Goal: Task Accomplishment & Management: Use online tool/utility

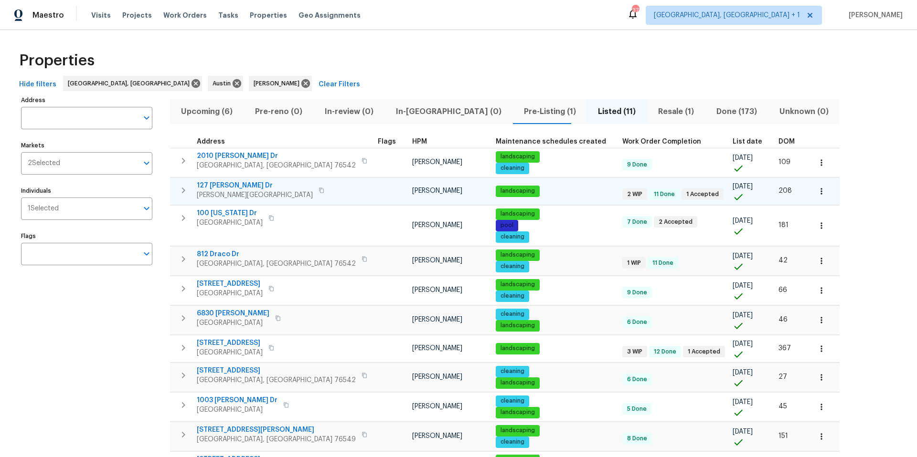
click at [236, 185] on span "127 Campos Dr" at bounding box center [255, 186] width 116 height 10
click at [687, 189] on icon "button" at bounding box center [820, 191] width 1 height 6
click at [687, 229] on li "Admin" at bounding box center [739, 230] width 107 height 16
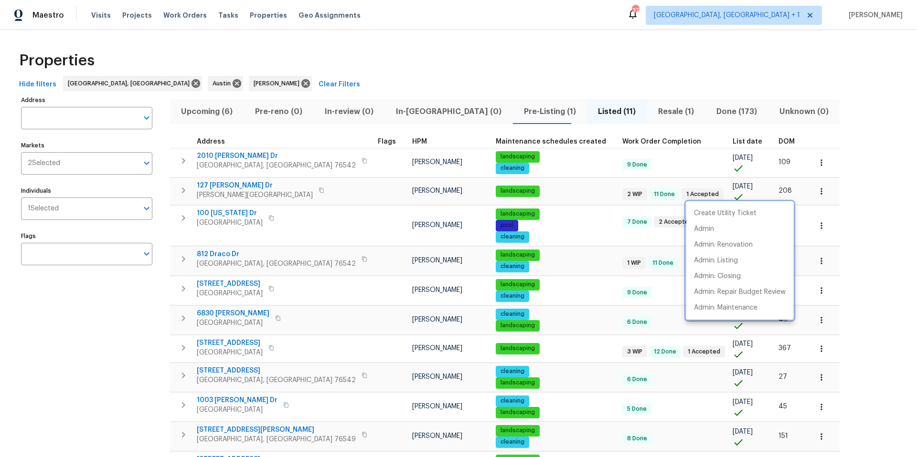
click at [281, 189] on div at bounding box center [458, 228] width 917 height 457
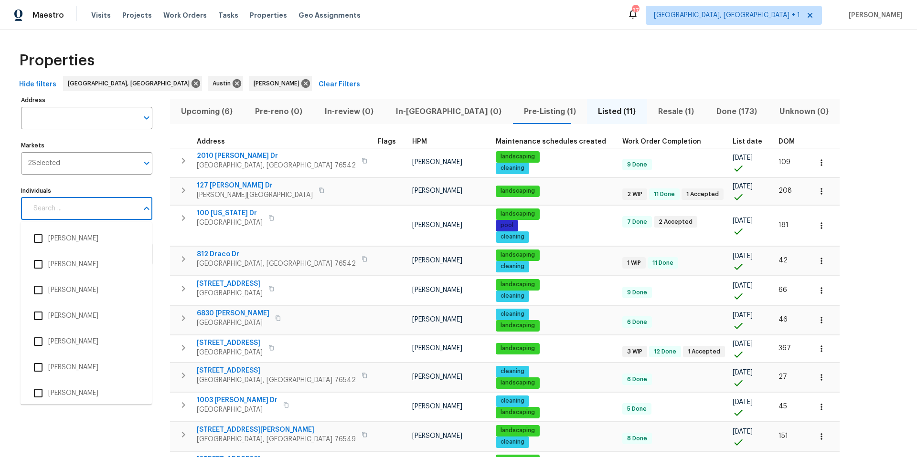
click at [81, 210] on input "Individuals" at bounding box center [83, 209] width 110 height 22
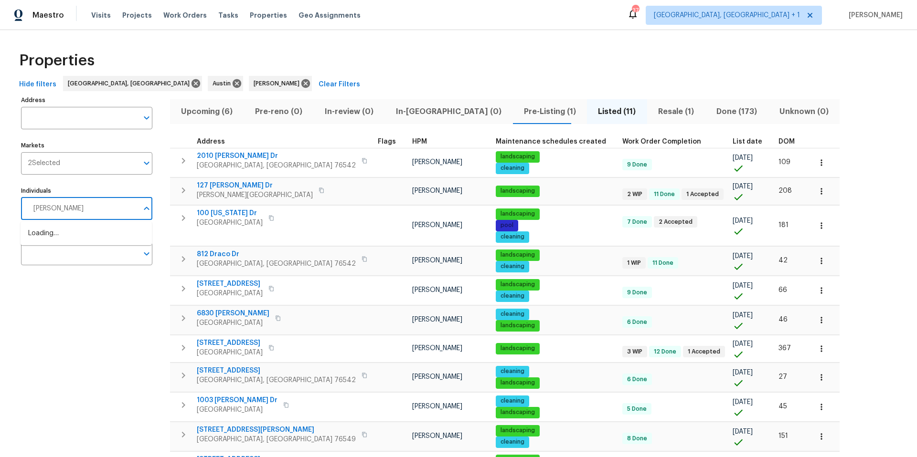
type input "[PERSON_NAME]"
click at [53, 242] on li "[PERSON_NAME]" at bounding box center [86, 239] width 116 height 20
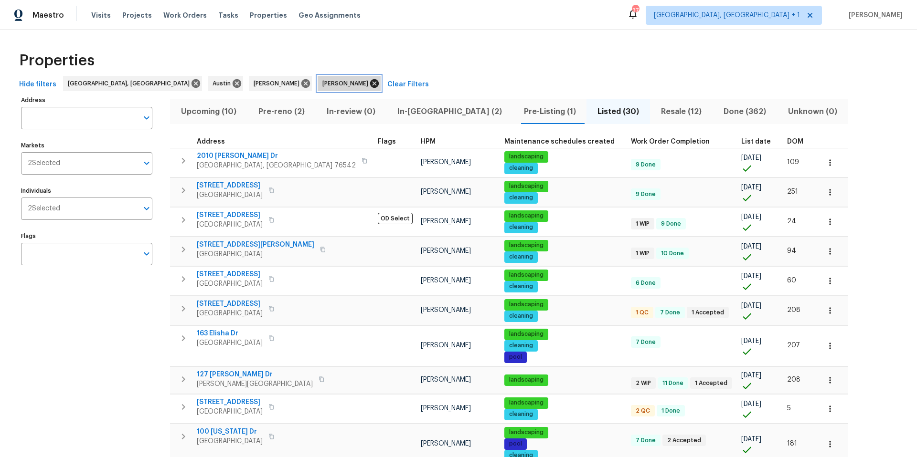
click at [370, 83] on icon at bounding box center [374, 83] width 9 height 9
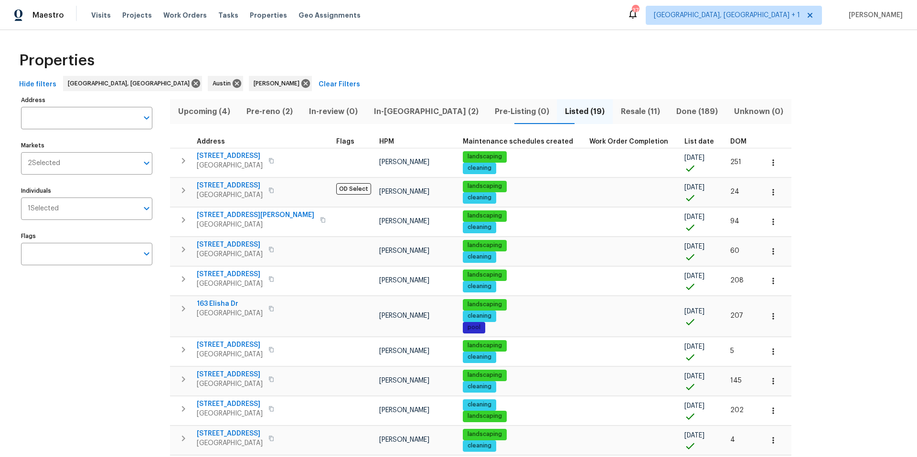
click at [557, 104] on button "Listed (19)" at bounding box center [585, 111] width 56 height 25
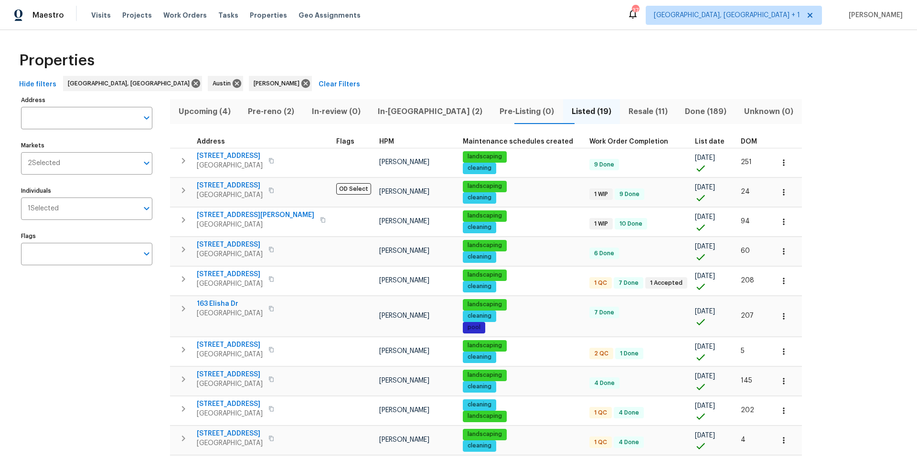
click at [625, 108] on span "Resale (11)" at bounding box center [647, 111] width 45 height 13
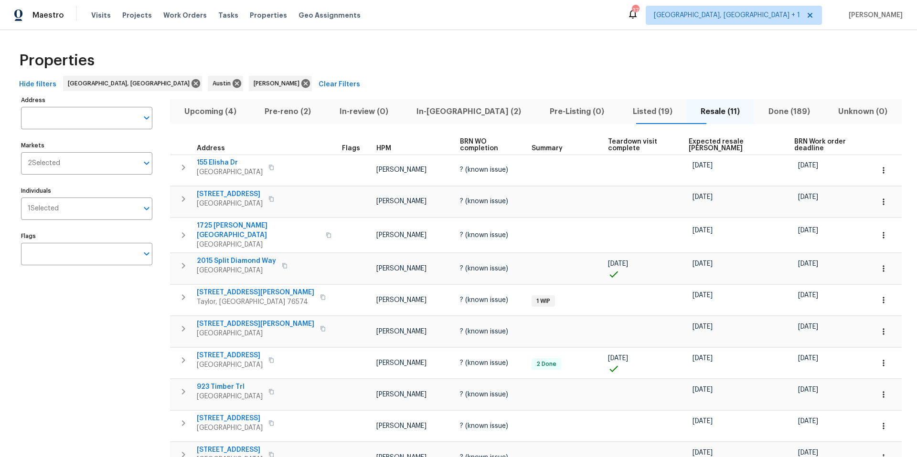
click at [687, 109] on span "Done (189)" at bounding box center [789, 111] width 59 height 13
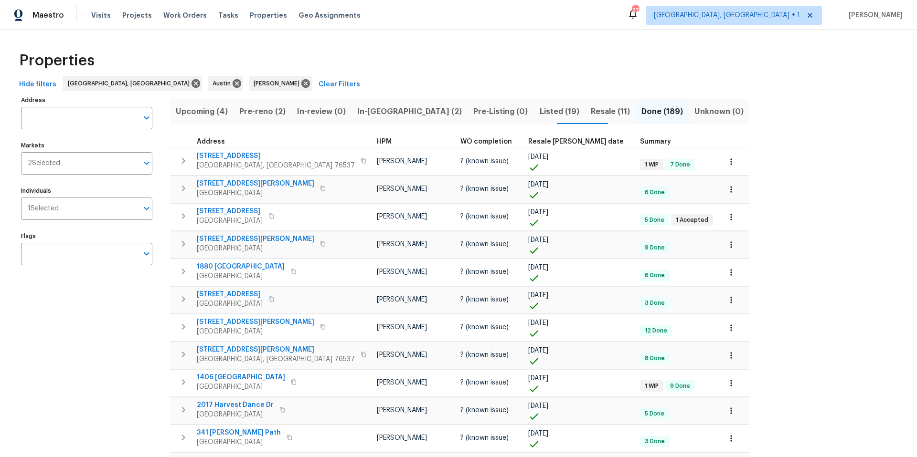
click at [528, 142] on span "Resale COE date" at bounding box center [575, 141] width 95 height 7
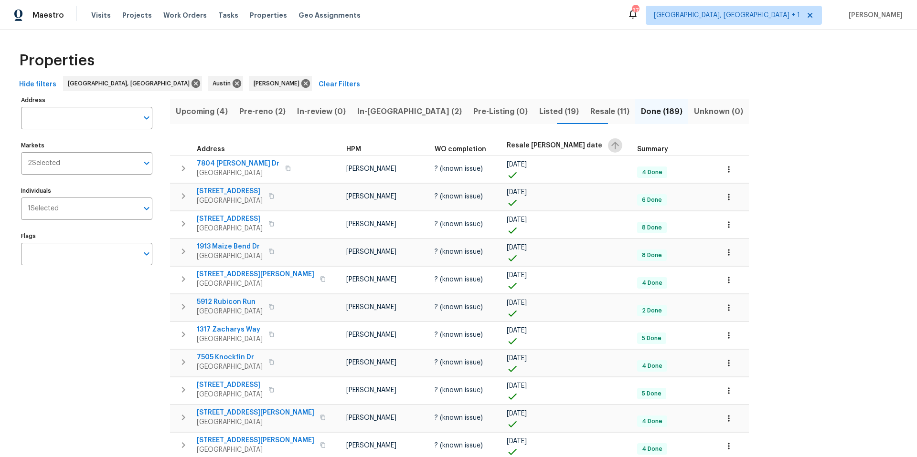
click at [609, 145] on icon "button" at bounding box center [614, 145] width 11 height 11
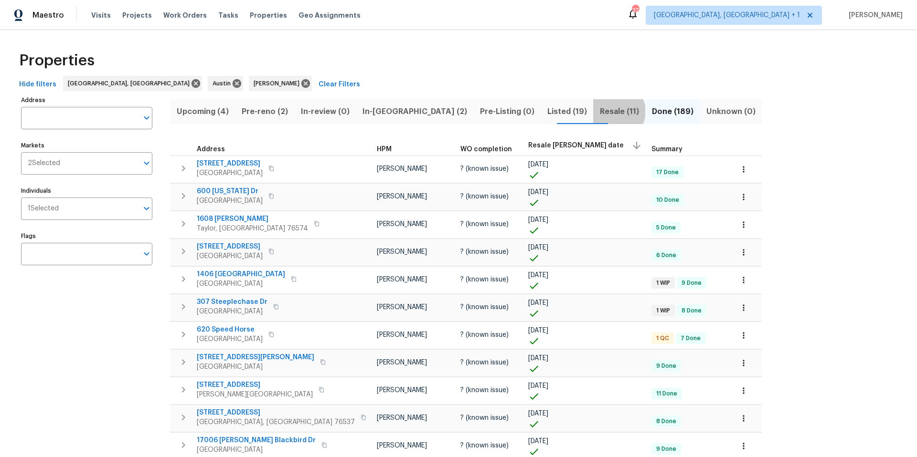
click at [599, 111] on span "Resale (11)" at bounding box center [619, 111] width 41 height 13
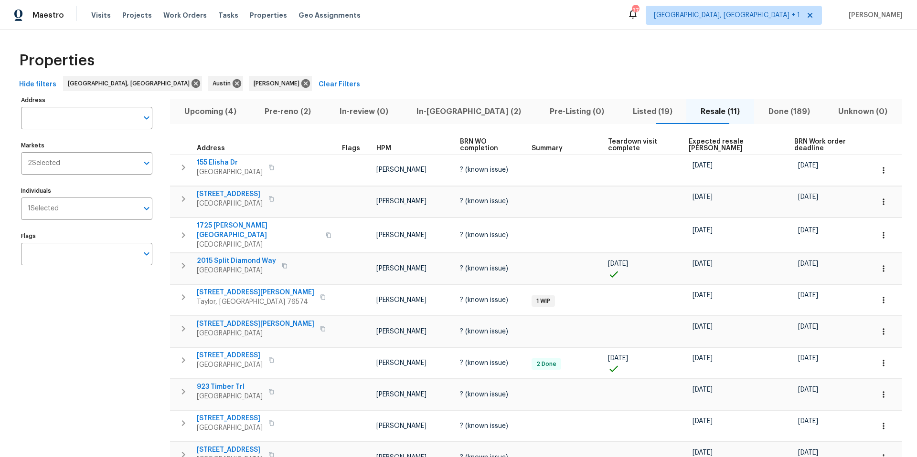
click at [687, 142] on span "Expected resale COE" at bounding box center [732, 144] width 89 height 13
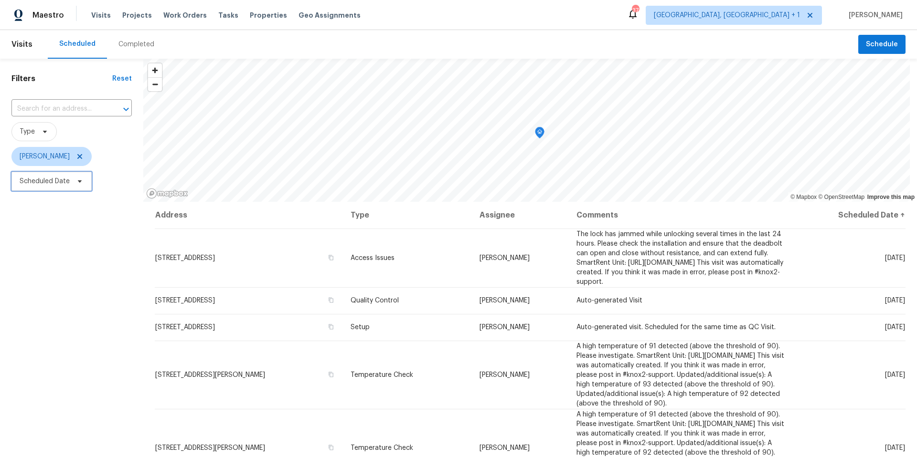
click at [77, 178] on icon at bounding box center [80, 182] width 8 height 8
click at [79, 156] on icon at bounding box center [79, 156] width 5 height 5
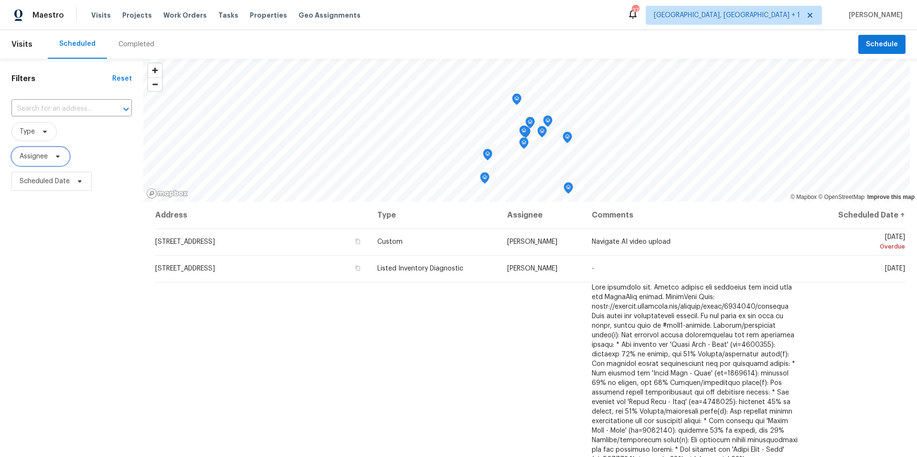
click at [68, 161] on span "Assignee" at bounding box center [40, 156] width 58 height 19
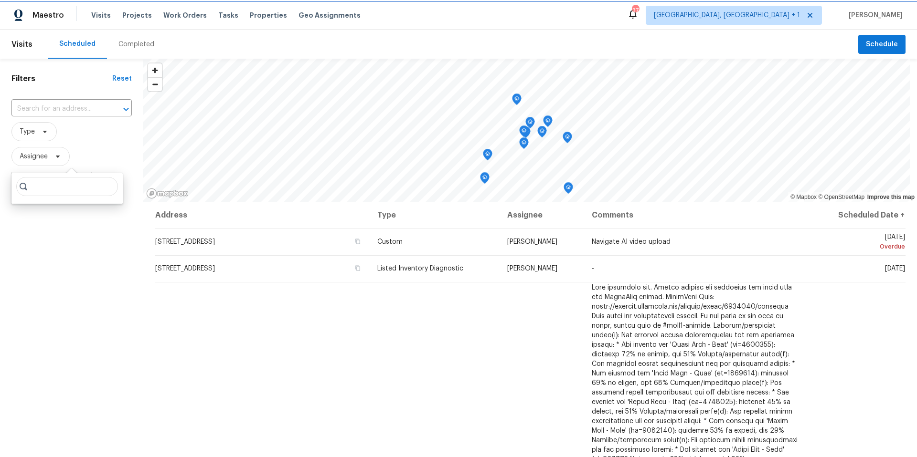
click at [66, 160] on span "Assignee" at bounding box center [40, 156] width 58 height 19
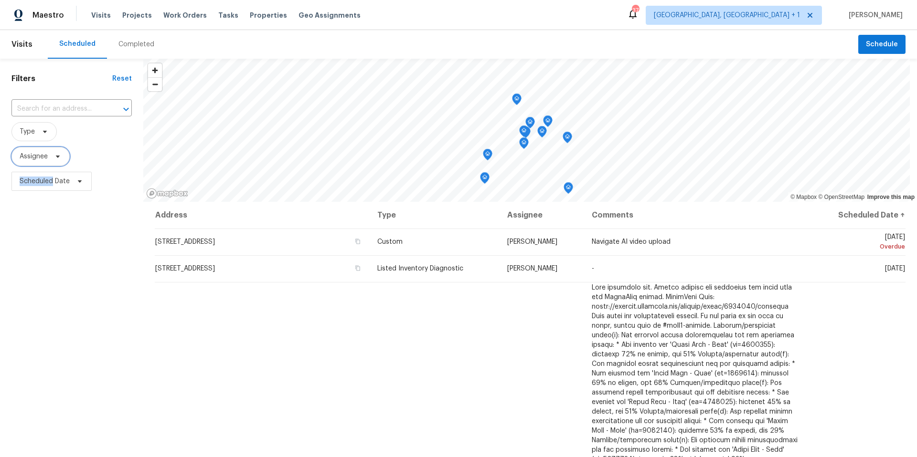
click at [66, 160] on span "Assignee" at bounding box center [40, 156] width 58 height 19
type input "m,"
click at [89, 189] on div at bounding box center [66, 188] width 111 height 31
click at [66, 187] on icon at bounding box center [67, 188] width 31 height 31
drag, startPoint x: 106, startPoint y: 185, endPoint x: 85, endPoint y: 297, distance: 114.2
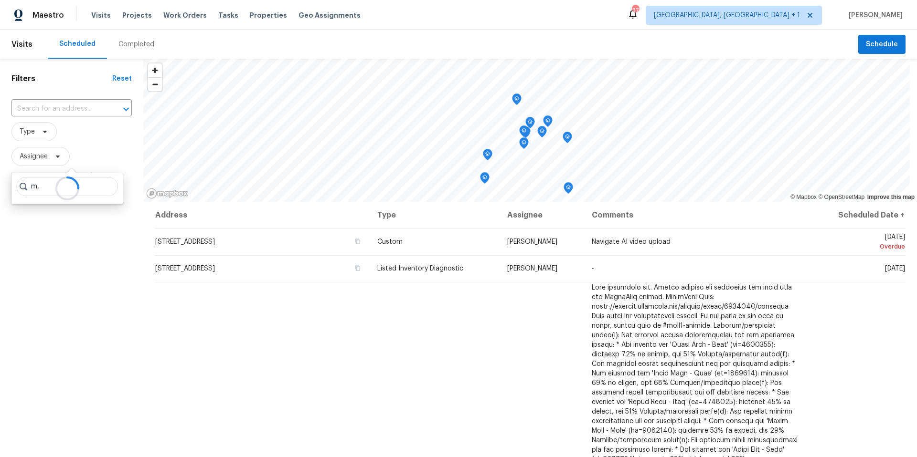
click at [103, 186] on div at bounding box center [66, 188] width 111 height 31
drag, startPoint x: 85, startPoint y: 297, endPoint x: 87, endPoint y: 292, distance: 6.0
click at [86, 296] on div "Filters Reset ​ Type Assignee Scheduled Date" at bounding box center [71, 313] width 143 height 509
click at [50, 160] on span "Assignee" at bounding box center [40, 156] width 58 height 19
type input "[PERSON_NAME]"
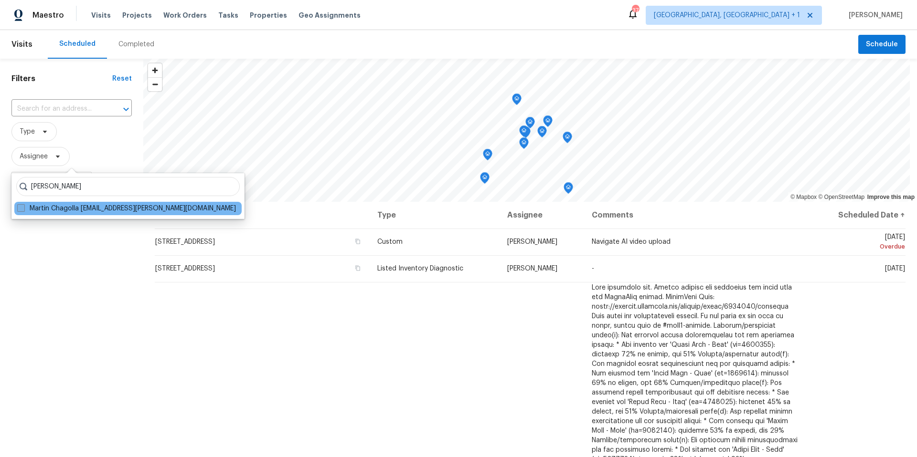
click at [24, 209] on span at bounding box center [21, 208] width 8 height 8
click at [23, 209] on input "Martin Chagolla [EMAIL_ADDRESS][PERSON_NAME][DOMAIN_NAME]" at bounding box center [20, 207] width 6 height 6
checkbox input "true"
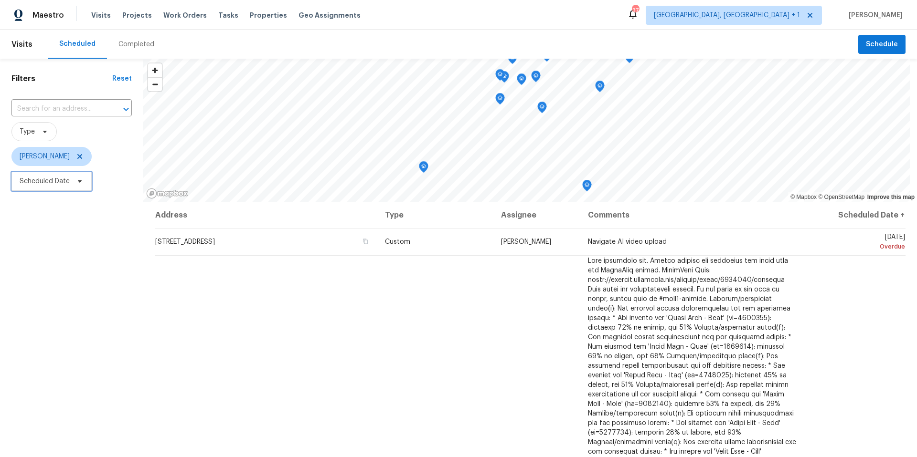
click at [90, 183] on span "Scheduled Date" at bounding box center [51, 181] width 80 height 19
click at [91, 218] on input "text" at bounding box center [64, 213] width 94 height 19
select select "8"
select select "2025"
select select "9"
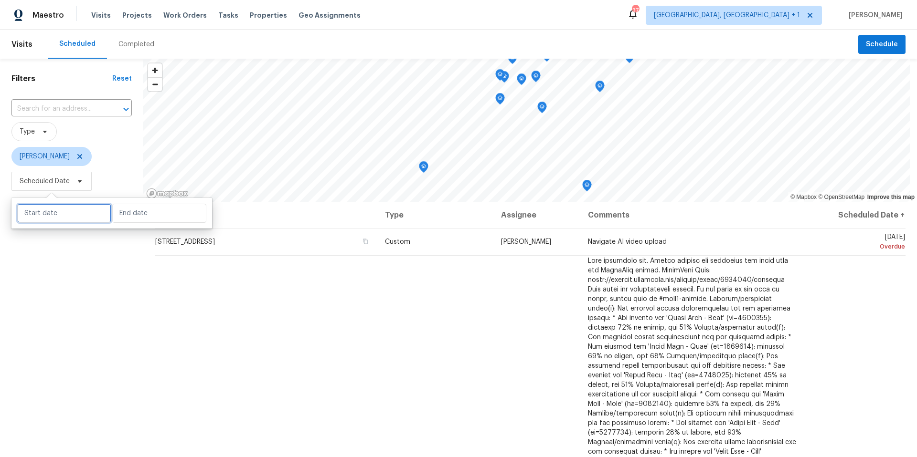
select select "2025"
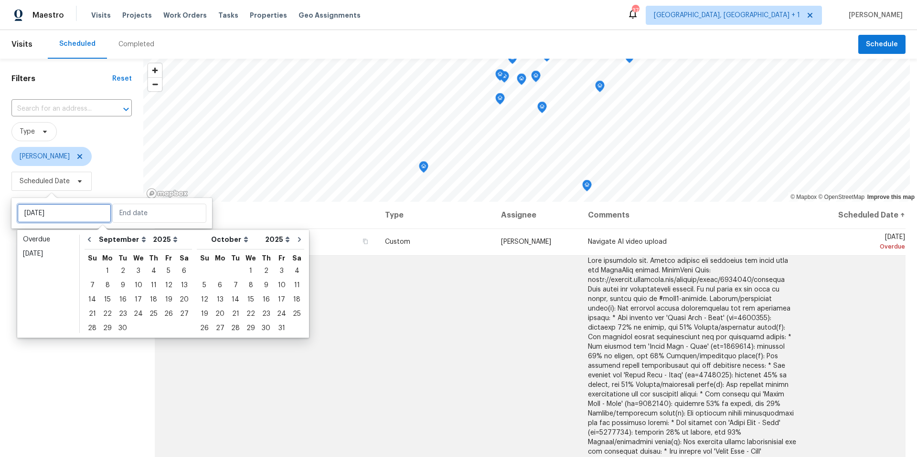
type input "[DATE]"
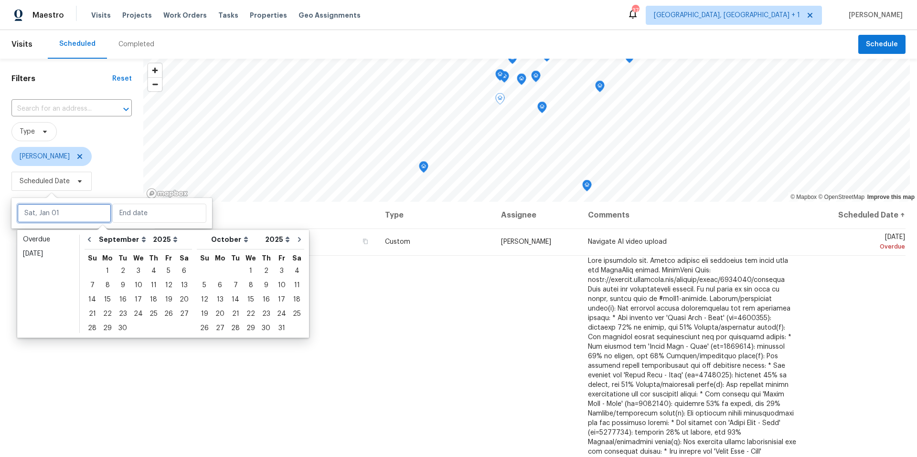
type input "[DATE]"
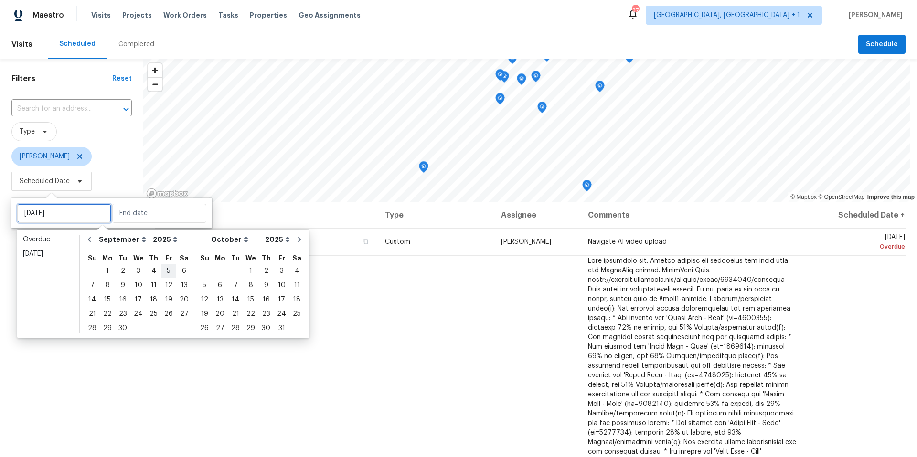
type input "[DATE]"
click at [122, 331] on div "30" at bounding box center [122, 328] width 15 height 13
type input "[DATE]"
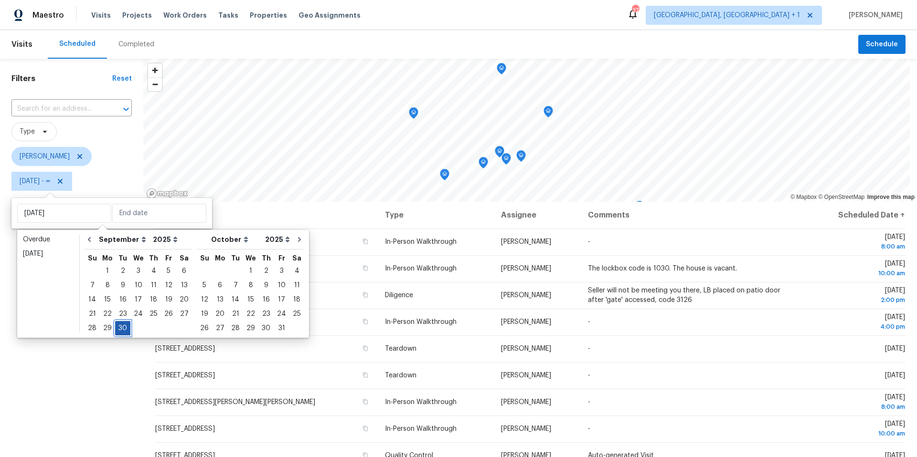
click at [122, 331] on div "30" at bounding box center [122, 328] width 15 height 13
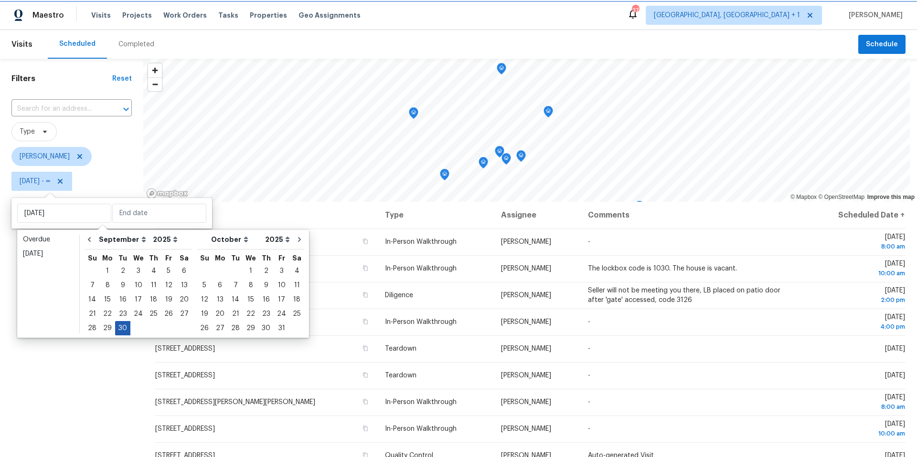
type input "[DATE]"
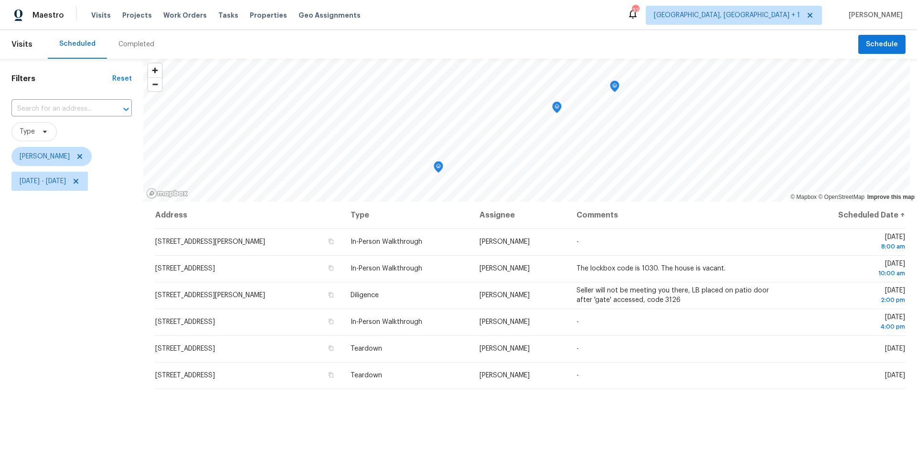
click at [121, 322] on div "Filters Reset ​ Type [PERSON_NAME] [DATE] - [DATE]" at bounding box center [71, 313] width 143 height 509
click at [538, 83] on icon "Map marker" at bounding box center [540, 82] width 5 height 2
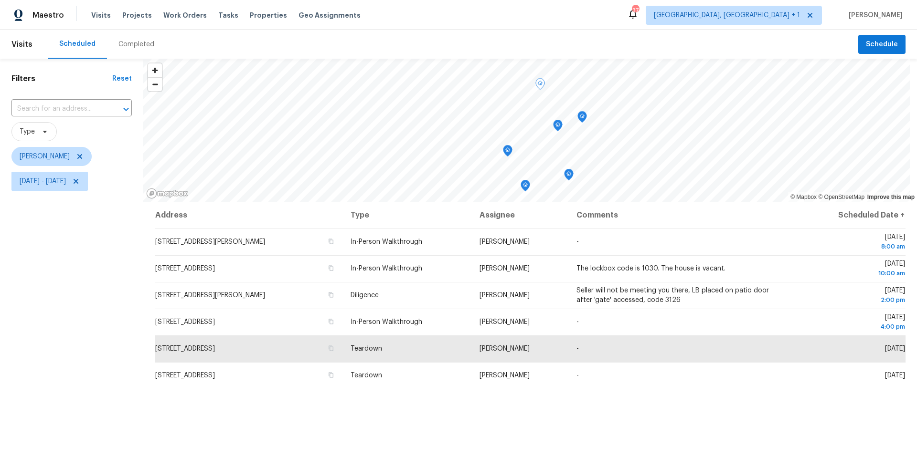
click at [584, 116] on icon "Map marker" at bounding box center [582, 115] width 5 height 2
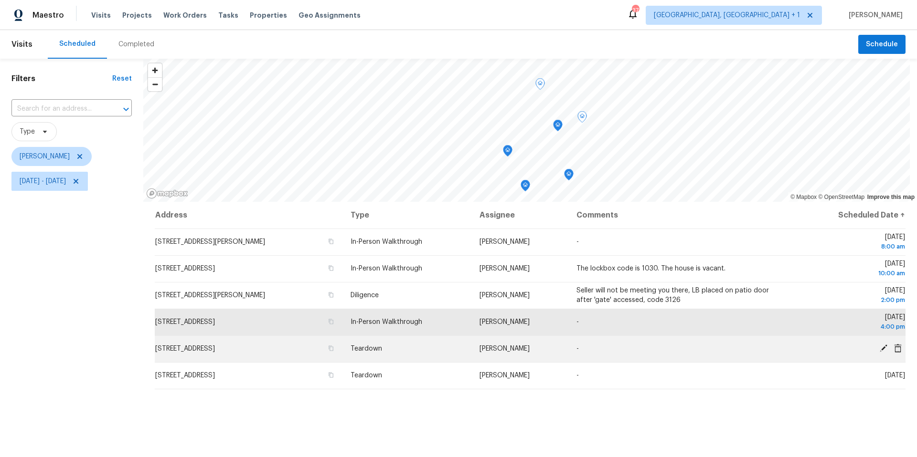
click at [879, 346] on icon at bounding box center [883, 349] width 8 height 8
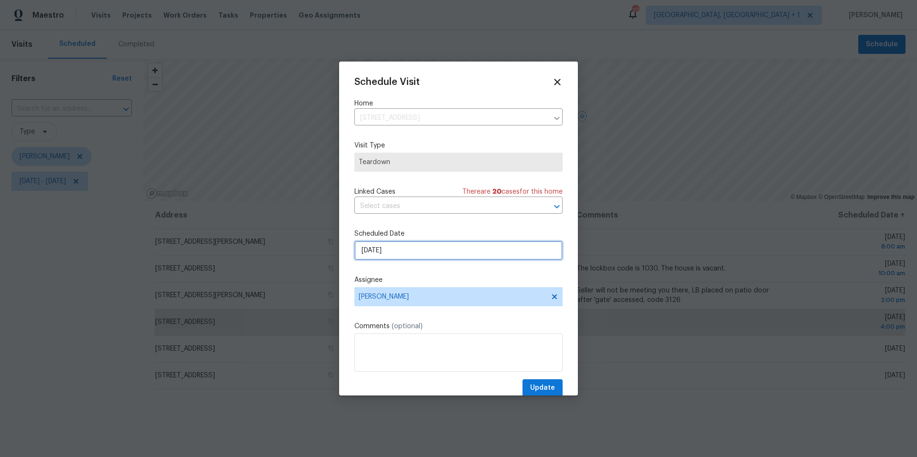
click at [393, 260] on input "[DATE]" at bounding box center [458, 250] width 208 height 19
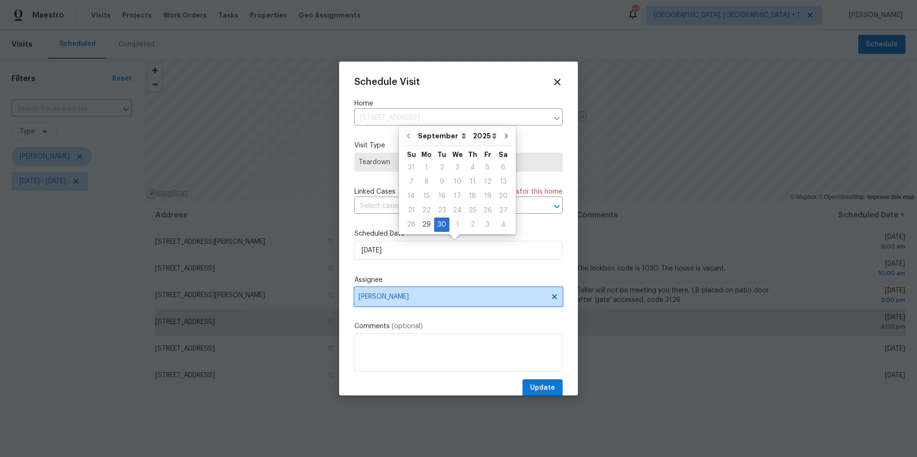
click at [408, 300] on span "[PERSON_NAME]" at bounding box center [452, 297] width 187 height 8
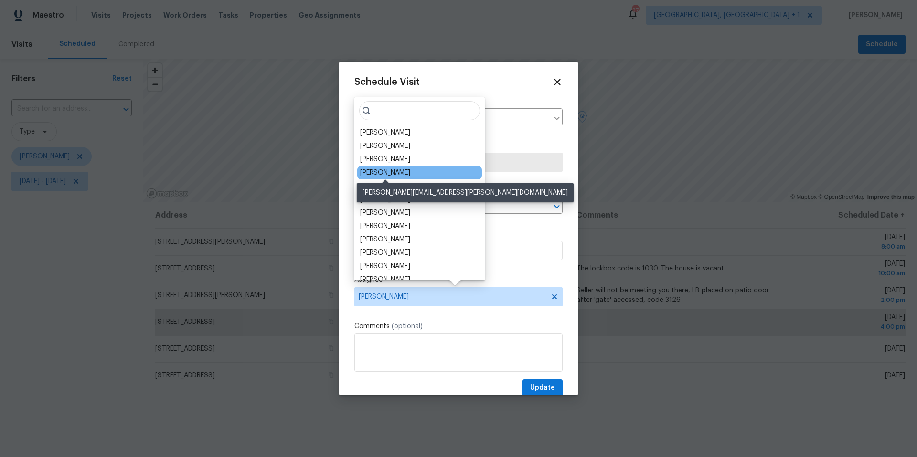
click at [386, 172] on div "[PERSON_NAME]" at bounding box center [385, 173] width 50 height 10
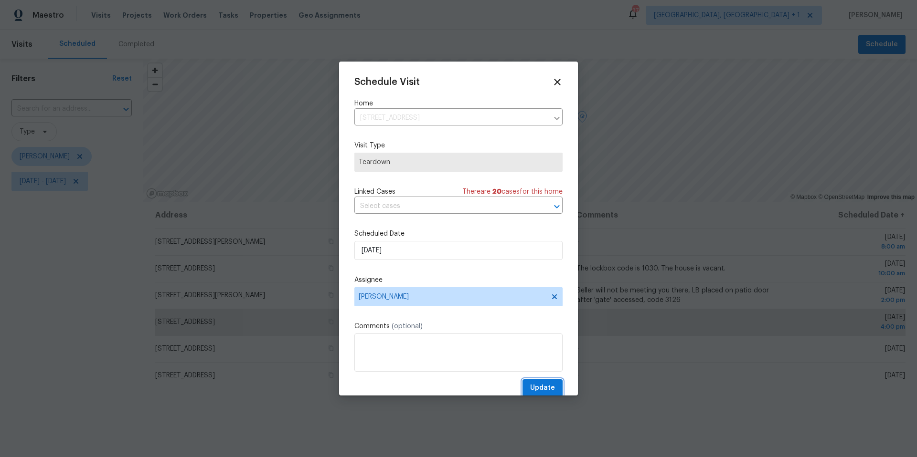
click at [530, 386] on span "Update" at bounding box center [542, 388] width 25 height 12
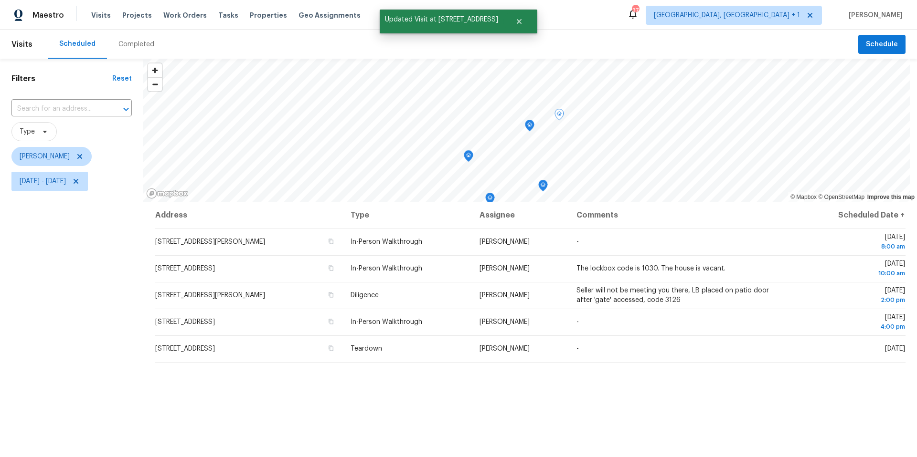
click at [558, 120] on icon "Map marker" at bounding box center [559, 115] width 10 height 12
click at [560, 113] on icon "Map marker" at bounding box center [559, 114] width 9 height 11
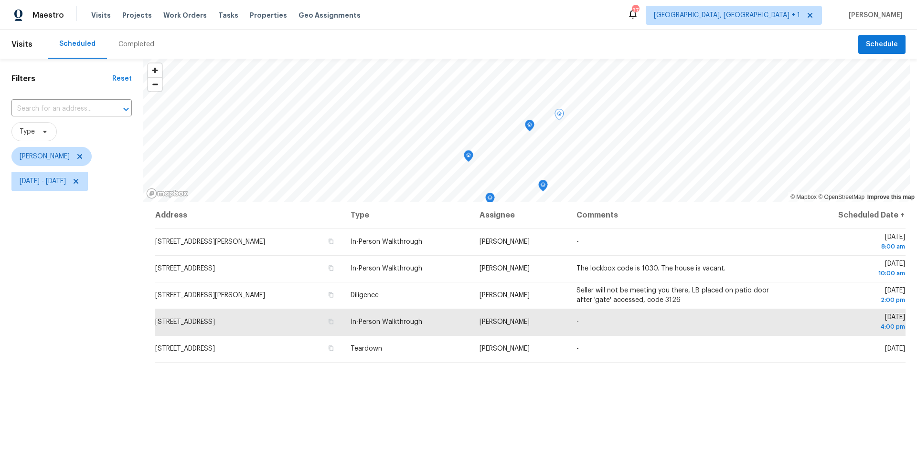
click at [531, 124] on icon "Map marker" at bounding box center [529, 125] width 9 height 11
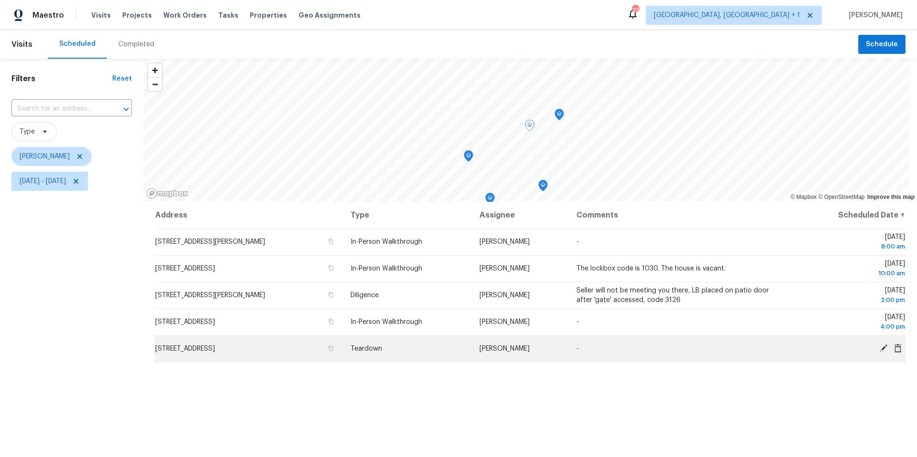
click at [879, 349] on icon at bounding box center [883, 349] width 8 height 8
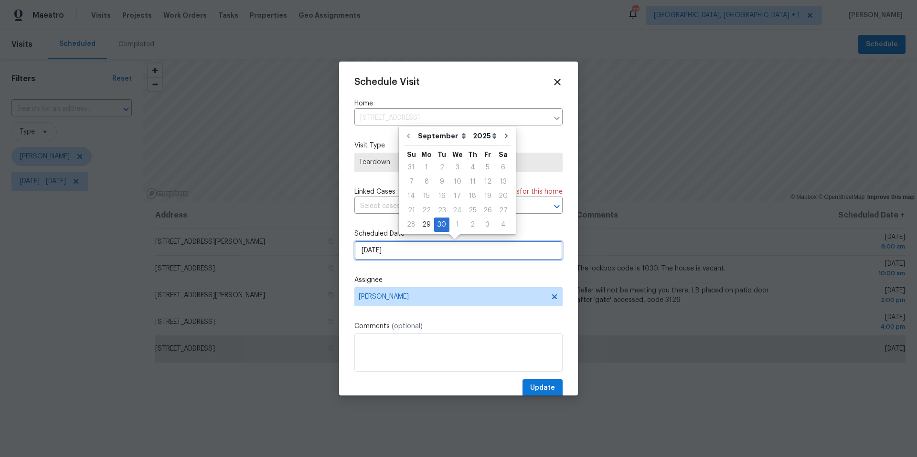
click at [408, 255] on input "[DATE]" at bounding box center [458, 250] width 208 height 19
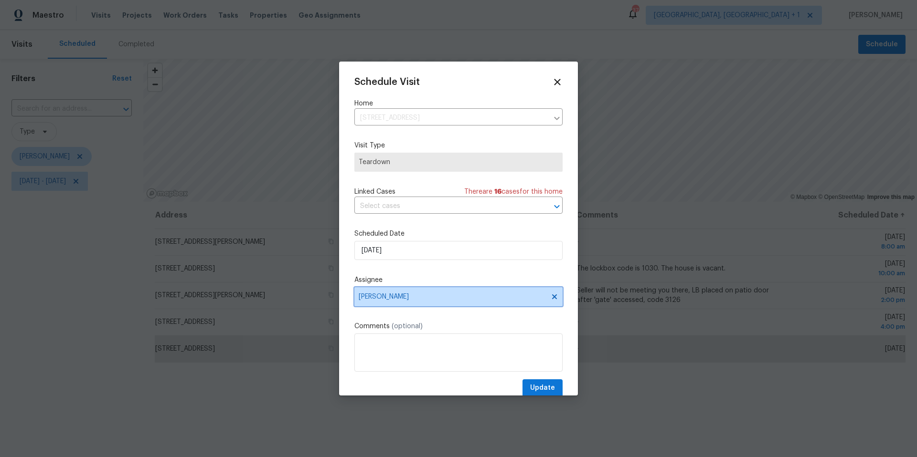
drag, startPoint x: 414, startPoint y: 288, endPoint x: 414, endPoint y: 295, distance: 7.2
click at [414, 289] on span "[PERSON_NAME]" at bounding box center [458, 296] width 208 height 19
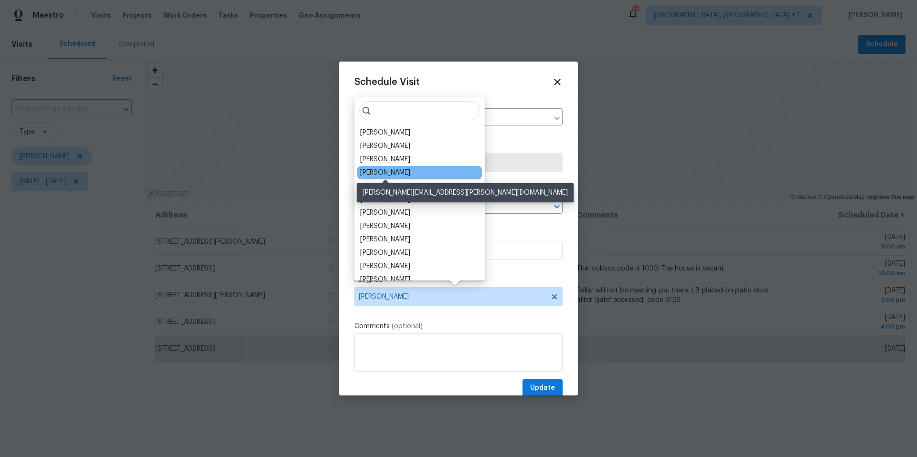
click at [395, 174] on div "[PERSON_NAME]" at bounding box center [385, 173] width 50 height 10
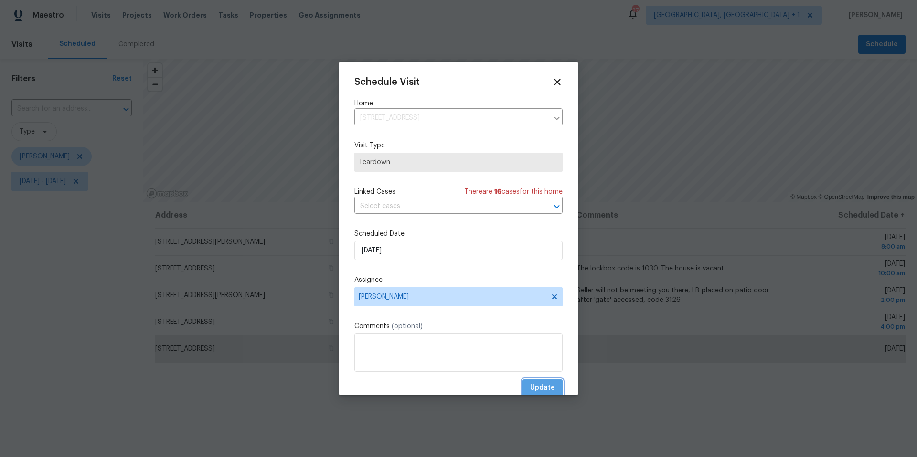
click at [530, 387] on span "Update" at bounding box center [542, 388] width 25 height 12
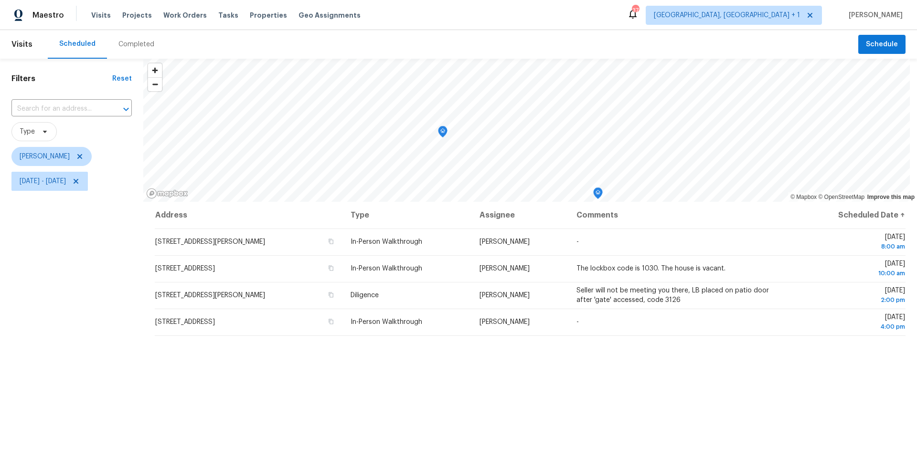
click at [445, 132] on icon "Map marker" at bounding box center [442, 132] width 9 height 11
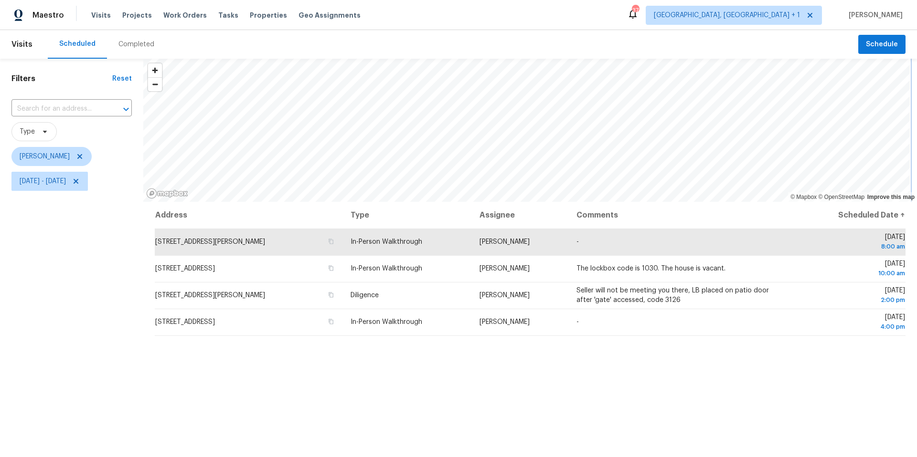
click at [580, 211] on div "© Mapbox © OpenStreetMap Improve this map Address Type Assignee Comments Schedu…" at bounding box center [529, 313] width 773 height 509
click at [81, 156] on icon at bounding box center [80, 157] width 8 height 8
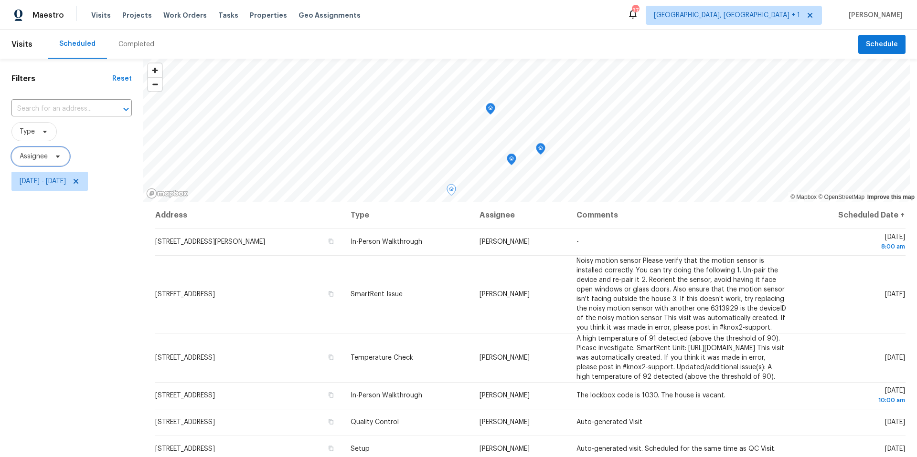
click at [63, 157] on span "Assignee" at bounding box center [40, 156] width 58 height 19
type input "[PERSON_NAME]"
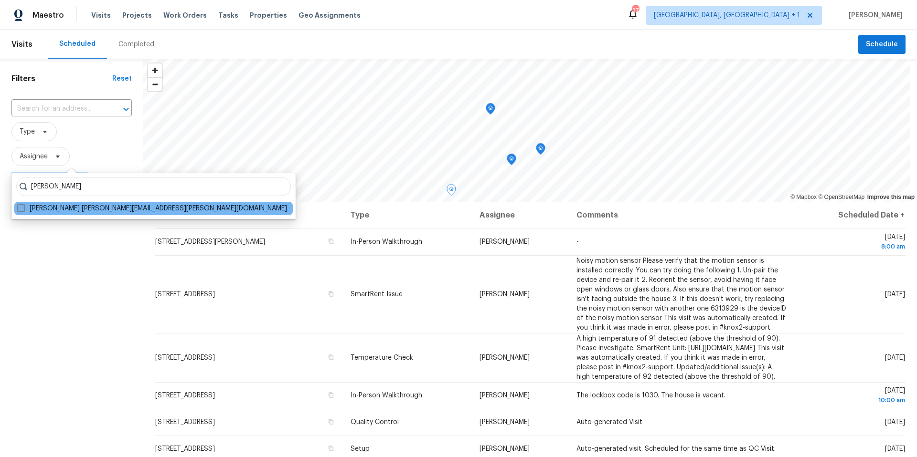
click at [51, 204] on label "[PERSON_NAME] [PERSON_NAME][EMAIL_ADDRESS][PERSON_NAME][DOMAIN_NAME]" at bounding box center [152, 209] width 270 height 10
click at [23, 204] on input "[PERSON_NAME] [PERSON_NAME][EMAIL_ADDRESS][PERSON_NAME][DOMAIN_NAME]" at bounding box center [20, 207] width 6 height 6
checkbox input "true"
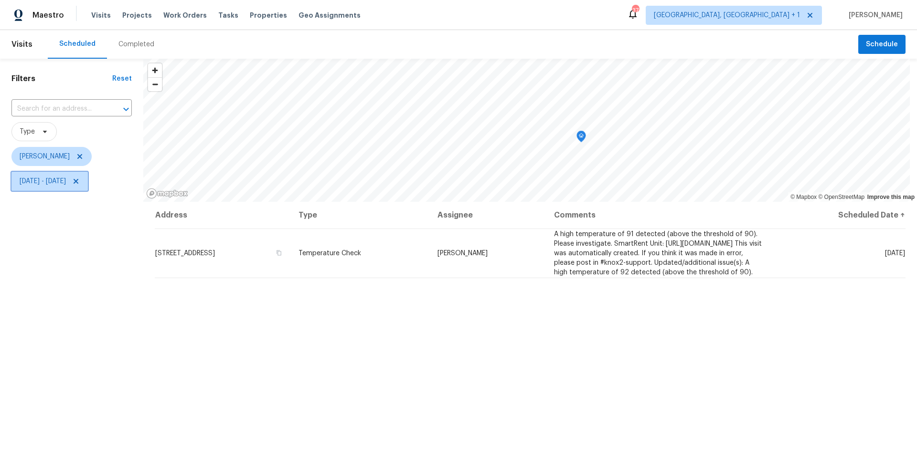
click at [80, 180] on icon at bounding box center [76, 182] width 8 height 8
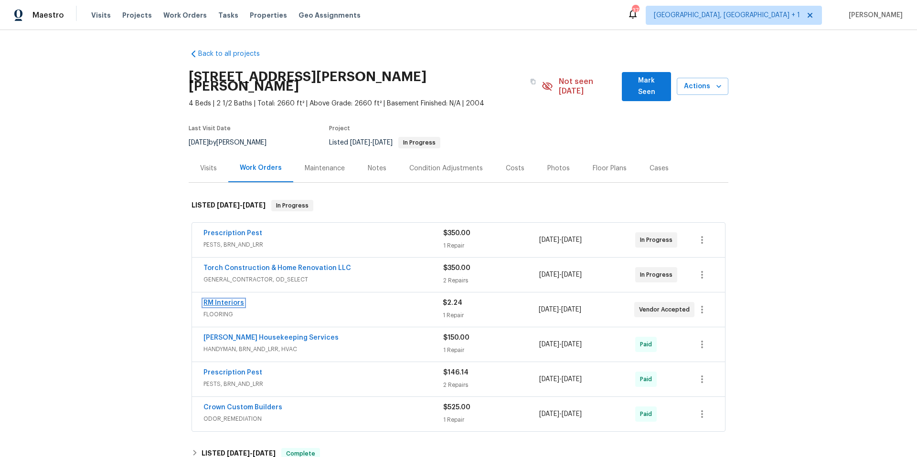
click at [230, 300] on link "RM Interiors" at bounding box center [223, 303] width 41 height 7
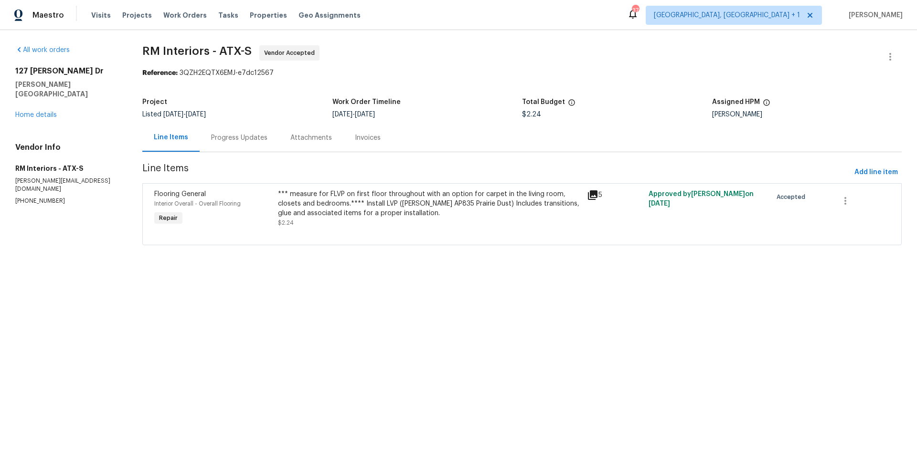
click at [247, 140] on div "Progress Updates" at bounding box center [239, 138] width 56 height 10
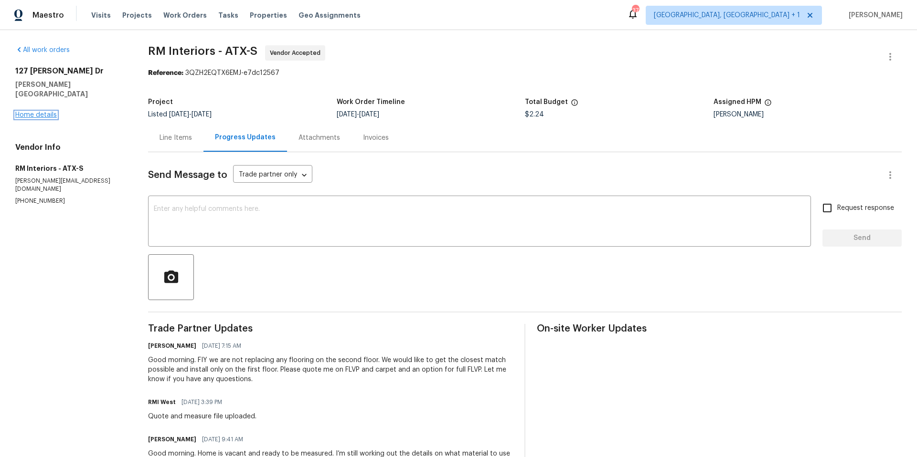
click at [49, 112] on link "Home details" at bounding box center [36, 115] width 42 height 7
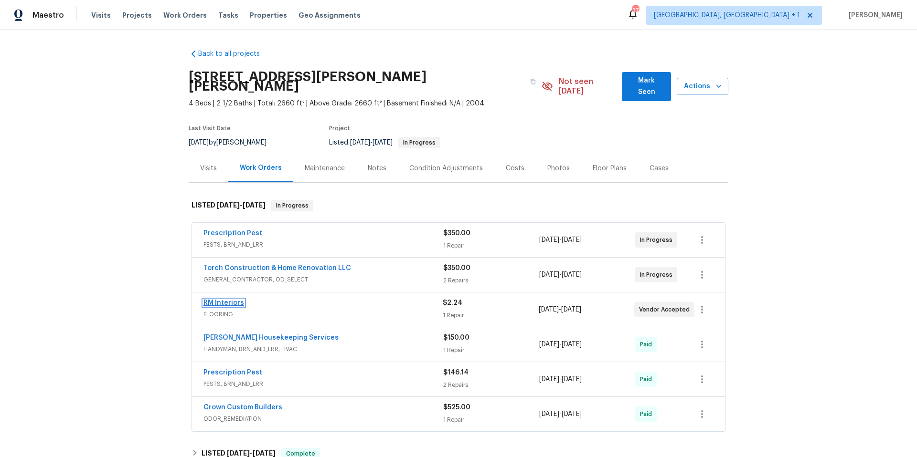
click at [227, 300] on link "RM Interiors" at bounding box center [223, 303] width 41 height 7
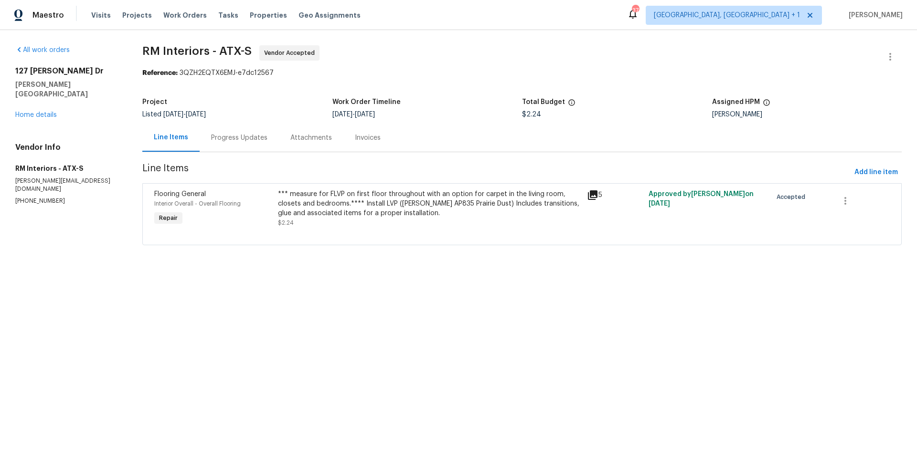
click at [317, 197] on div "*** measure for FLVP on first floor throughout with an option for carpet in the…" at bounding box center [429, 204] width 303 height 29
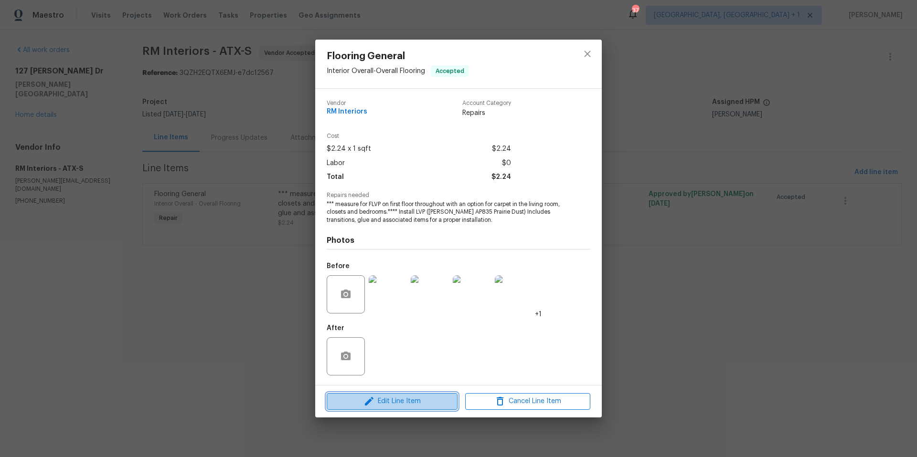
click at [370, 401] on icon "button" at bounding box center [369, 401] width 9 height 9
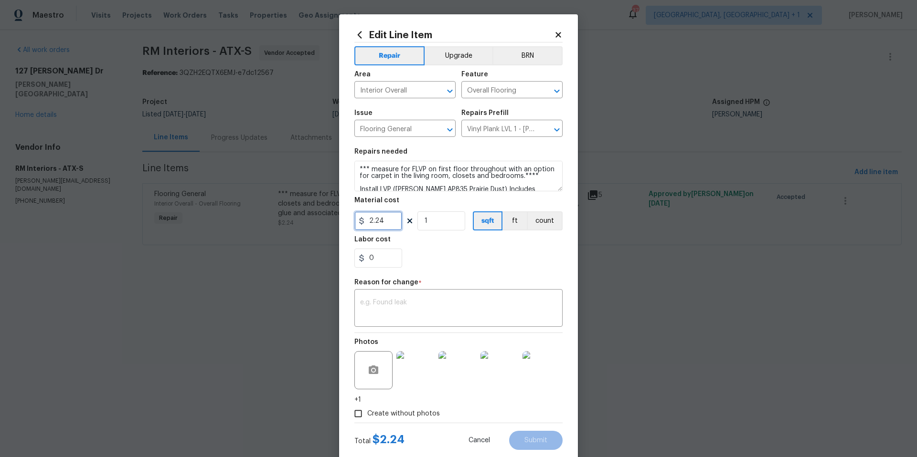
drag, startPoint x: 385, startPoint y: 228, endPoint x: 326, endPoint y: 208, distance: 62.5
click at [326, 208] on div "Edit Line Item Repair Upgrade BRN Area Interior Overall ​ Feature Overall Floor…" at bounding box center [458, 228] width 917 height 457
type input "6457.29"
click at [395, 296] on div "x ​" at bounding box center [458, 309] width 208 height 35
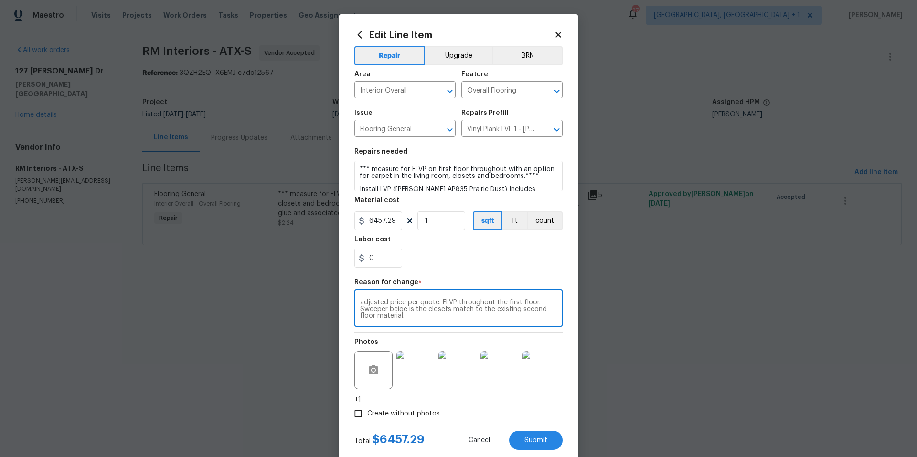
drag, startPoint x: 438, startPoint y: 301, endPoint x: 461, endPoint y: 313, distance: 25.8
click at [461, 313] on textarea "adjusted price per quote. FLVP throughout the first floor. Sweeper beige is the…" at bounding box center [458, 309] width 197 height 20
click at [457, 317] on textarea "adjusted price per quote. FLVP throughout the first floor. Sweeper beige is the…" at bounding box center [458, 309] width 197 height 20
drag, startPoint x: 442, startPoint y: 310, endPoint x: 446, endPoint y: 341, distance: 31.3
click at [442, 310] on textarea "adjusted price per quote. FLVP throughout the first floor. Sweeper beige is the…" at bounding box center [458, 309] width 197 height 20
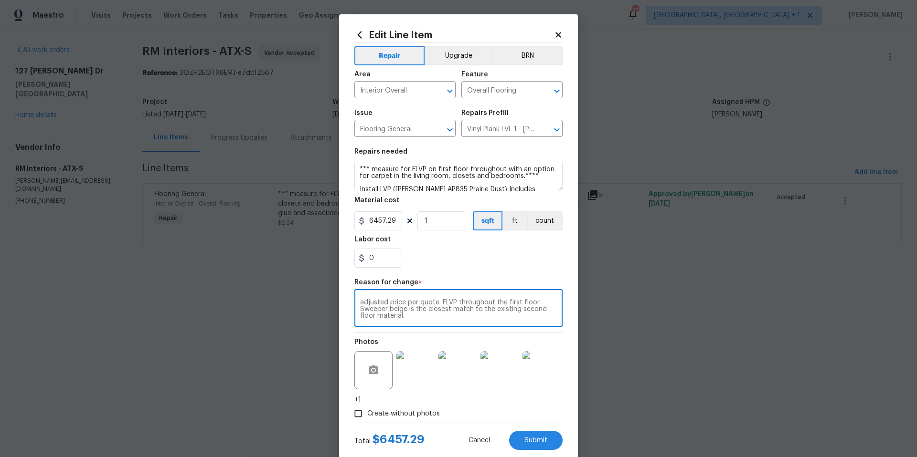
drag, startPoint x: 400, startPoint y: 318, endPoint x: 438, endPoint y: 299, distance: 42.7
click at [438, 299] on textarea "adjusted price per quote. FLVP throughout the first floor. Sweeper beige is the…" at bounding box center [458, 309] width 197 height 20
type textarea "adjusted price per quote. FLVP throughout the first floor. Sweeper beige is the…"
click at [525, 443] on span "Submit" at bounding box center [535, 440] width 23 height 7
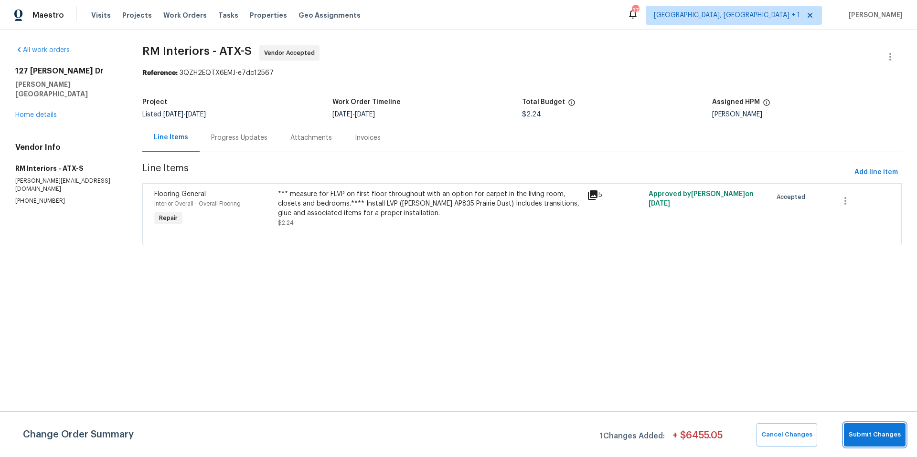
click at [857, 433] on span "Submit Changes" at bounding box center [874, 435] width 52 height 11
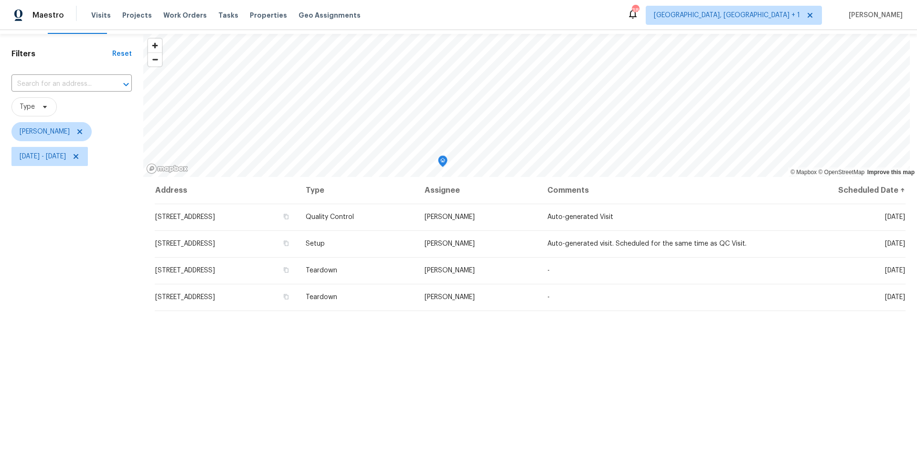
scroll to position [26, 0]
click at [445, 120] on icon "Map marker" at bounding box center [447, 119] width 5 height 2
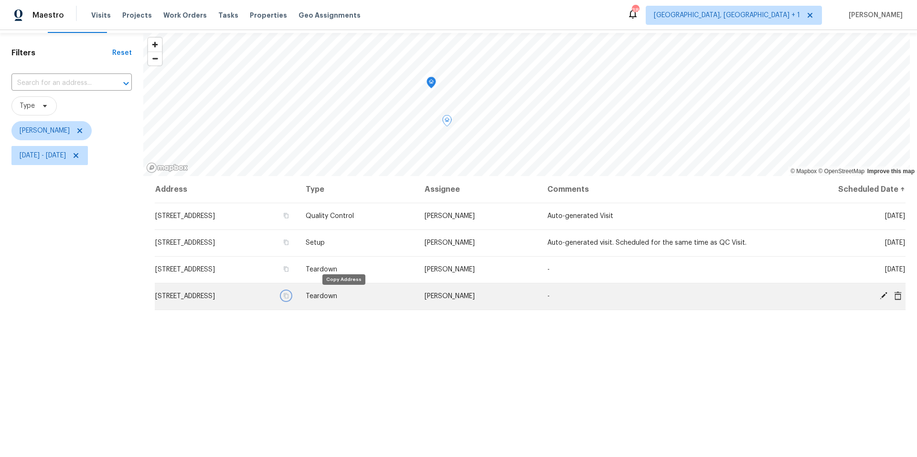
click at [288, 296] on icon "button" at bounding box center [286, 296] width 5 height 5
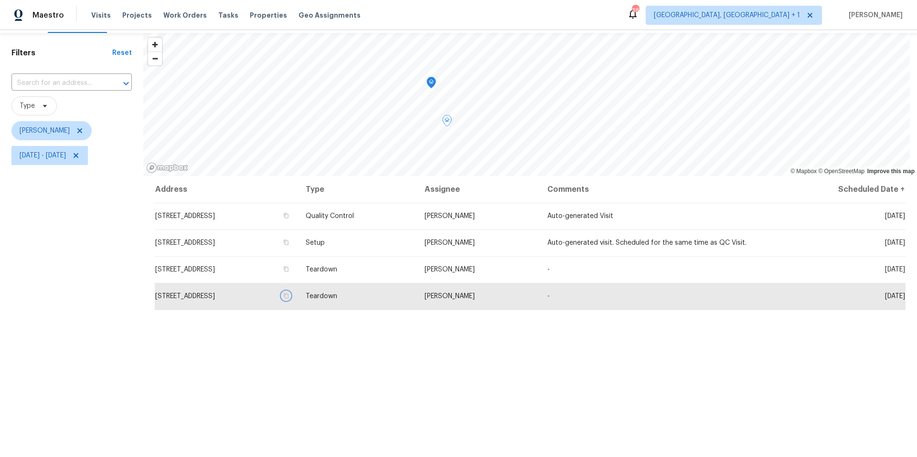
click at [433, 79] on icon "Map marker" at bounding box center [431, 82] width 9 height 11
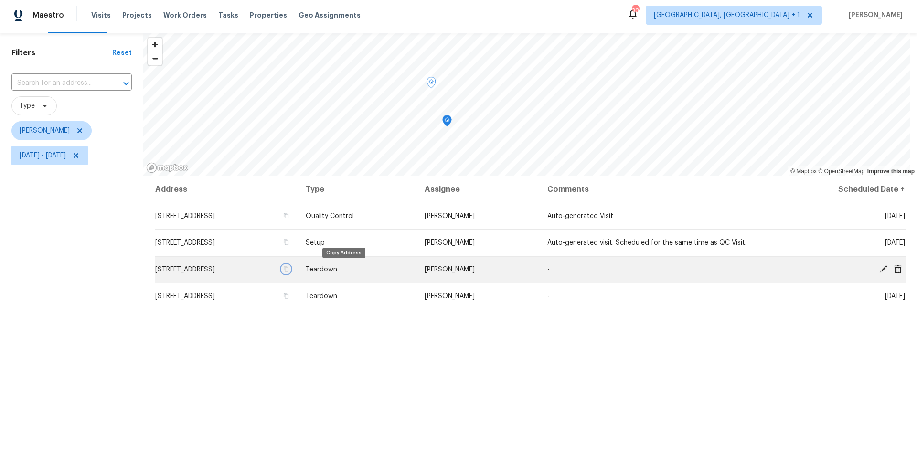
click at [288, 270] on icon "button" at bounding box center [286, 269] width 5 height 5
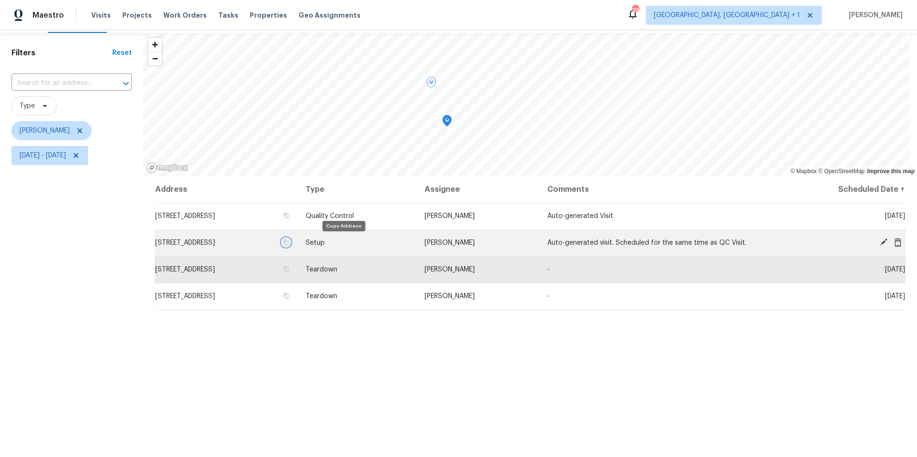
click at [288, 243] on icon "button" at bounding box center [286, 242] width 5 height 5
